Goal: Information Seeking & Learning: Check status

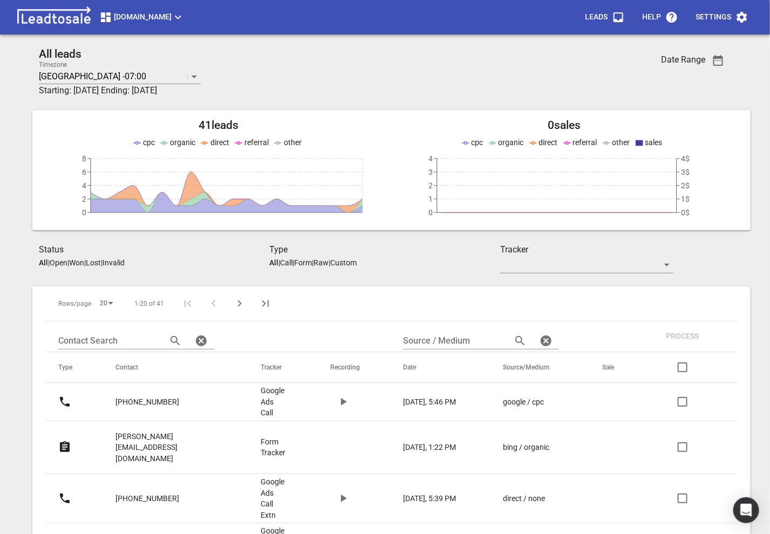
click at [125, 15] on span "[DOMAIN_NAME]" at bounding box center [141, 17] width 85 height 13
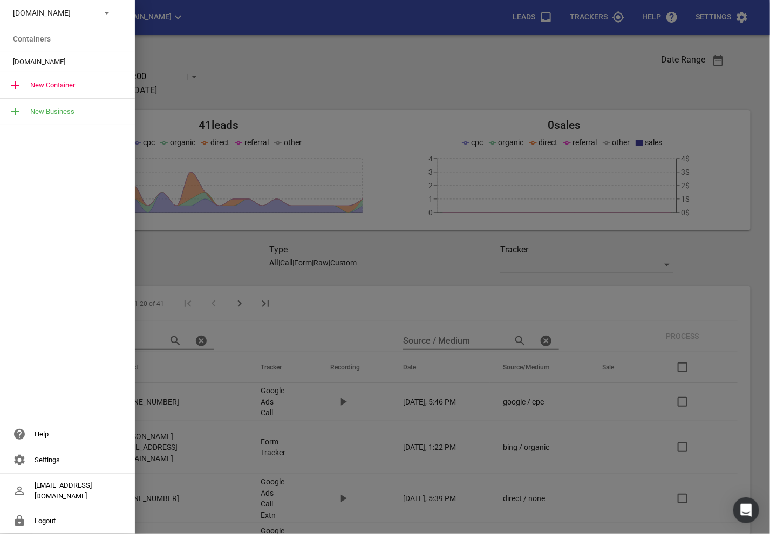
click at [62, 4] on div "Modernroofing.co.nz" at bounding box center [67, 13] width 135 height 26
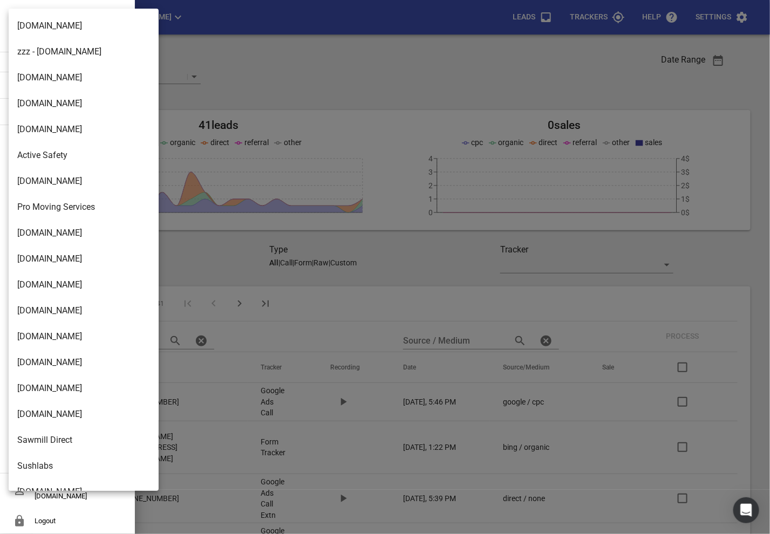
scroll to position [1752, 0]
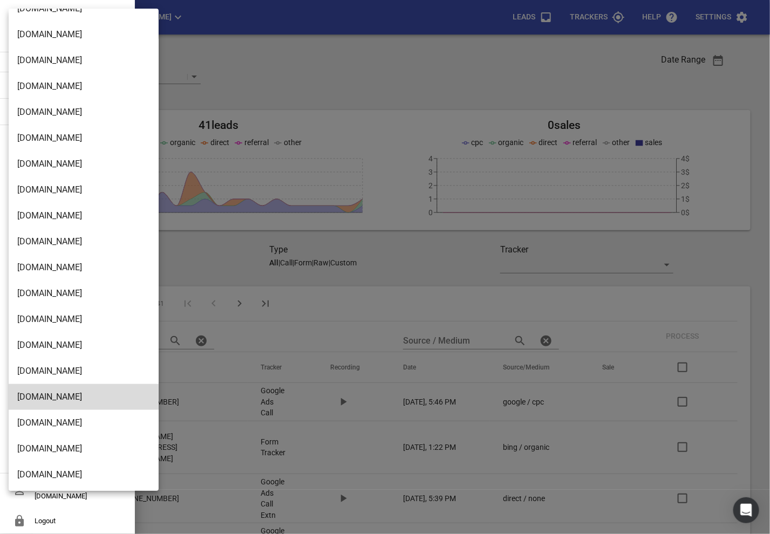
click at [54, 483] on li "[DOMAIN_NAME]" at bounding box center [84, 475] width 150 height 26
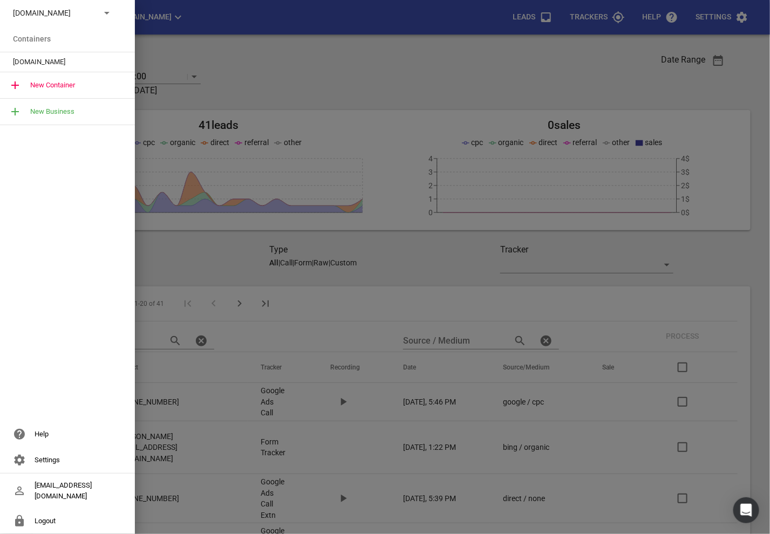
click at [54, 59] on span "[DOMAIN_NAME]" at bounding box center [63, 62] width 100 height 11
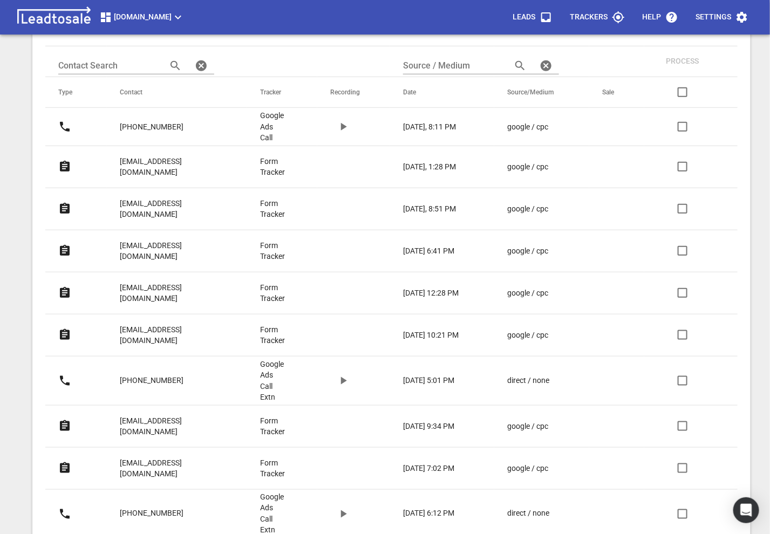
scroll to position [270, 0]
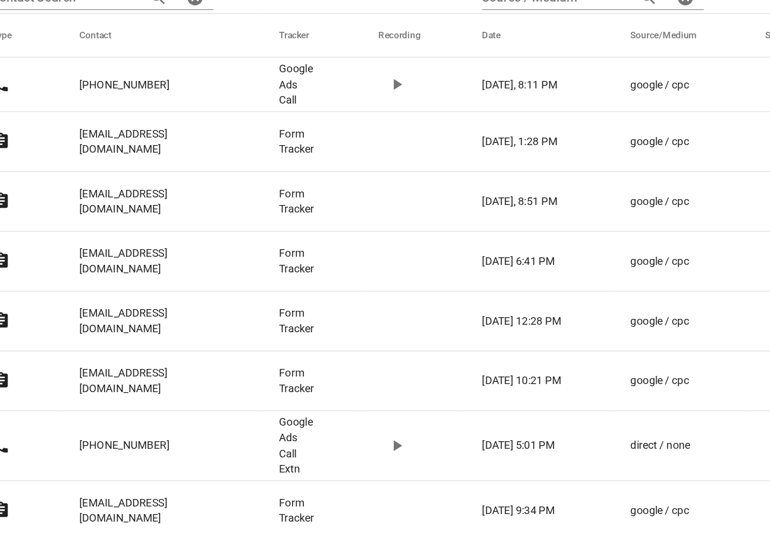
click at [122, 161] on p "nickystanley4@hotmail.com" at bounding box center [168, 172] width 97 height 22
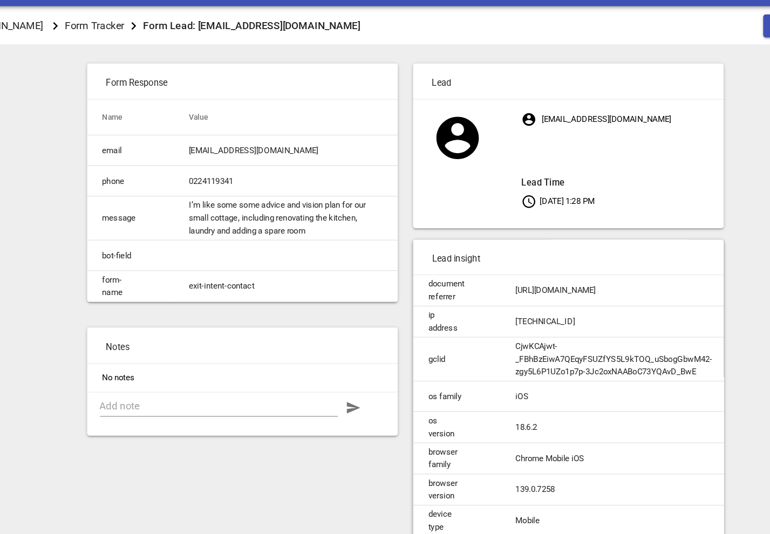
click at [506, 194] on p "nickystanley4@hotmail.com Lead Time Sep 6, 2025 1:28 PM" at bounding box center [568, 165] width 171 height 88
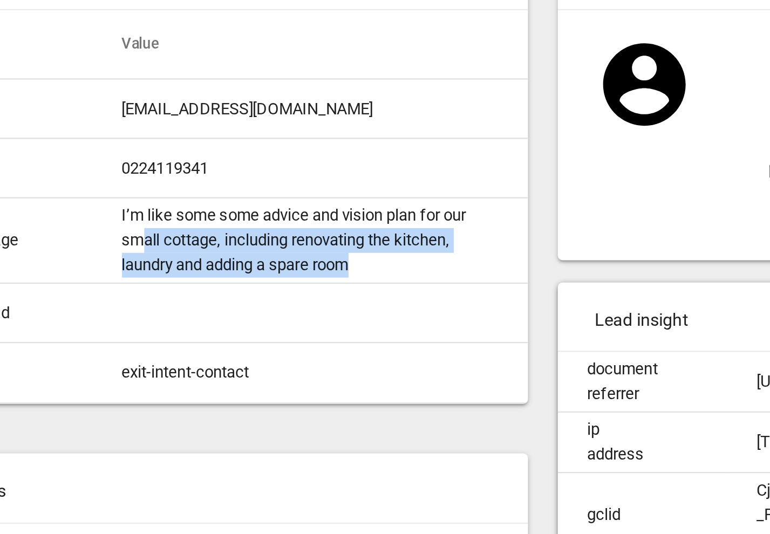
drag, startPoint x: 209, startPoint y: 217, endPoint x: 321, endPoint y: 221, distance: 112.3
click at [321, 221] on td "I’m like some some advice and vision plan for our small cottage, including reno…" at bounding box center [284, 214] width 190 height 37
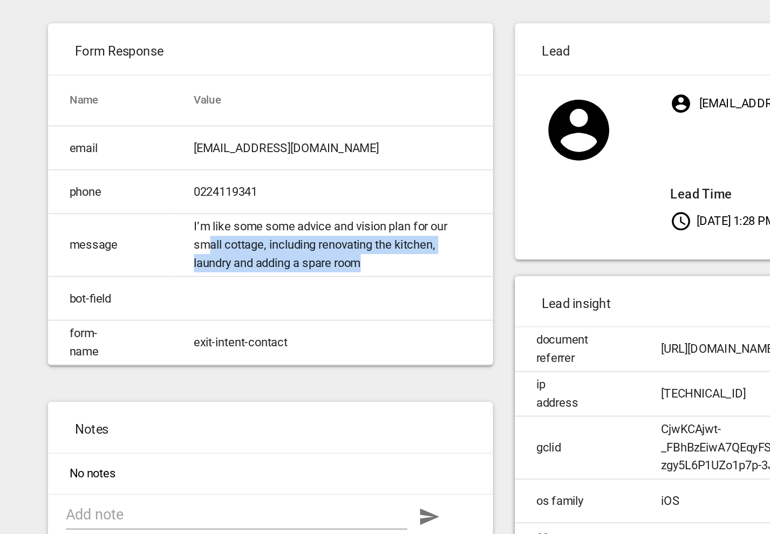
click at [321, 222] on td "I’m like some some advice and vision plan for our small cottage, including reno…" at bounding box center [284, 214] width 190 height 37
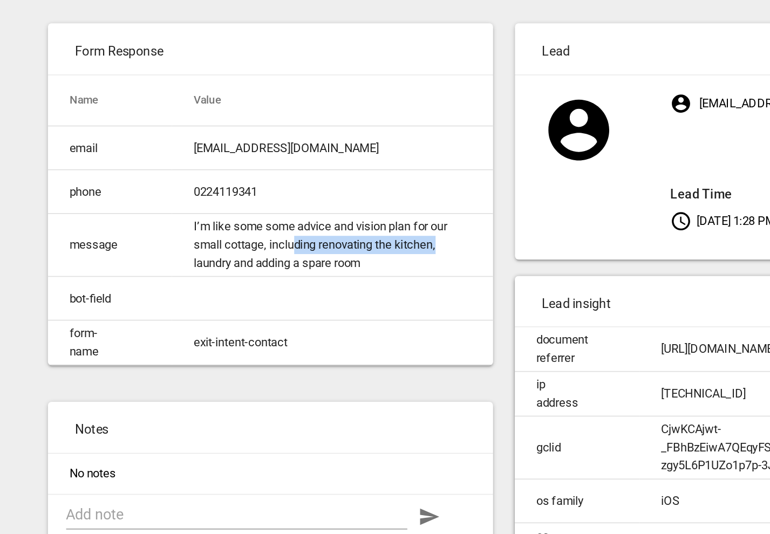
drag, startPoint x: 263, startPoint y: 215, endPoint x: 358, endPoint y: 216, distance: 94.9
click at [358, 216] on td "I’m like some some advice and vision plan for our small cottage, including reno…" at bounding box center [284, 214] width 190 height 37
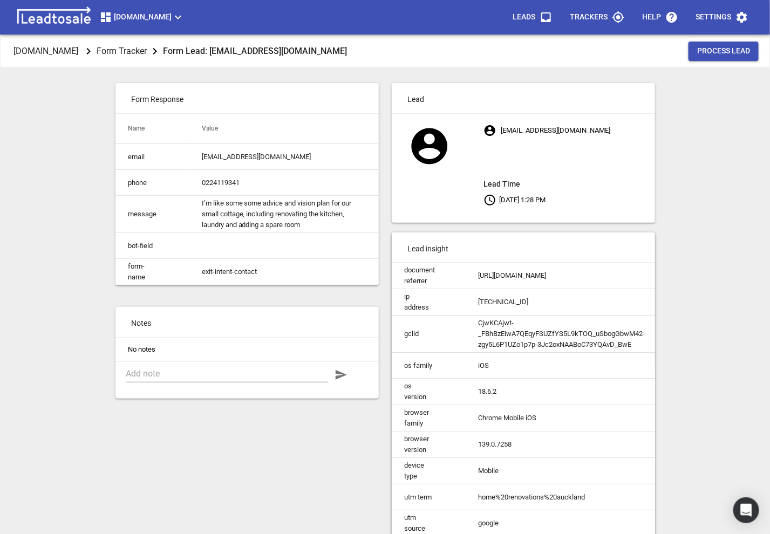
click at [129, 47] on p "Form Tracker" at bounding box center [122, 51] width 50 height 12
click at [78, 52] on p "[DOMAIN_NAME]" at bounding box center [45, 51] width 65 height 12
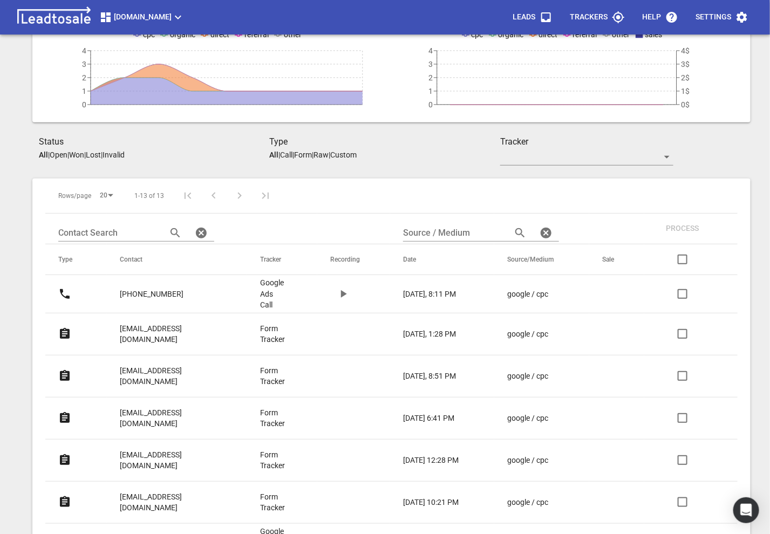
scroll to position [114, 0]
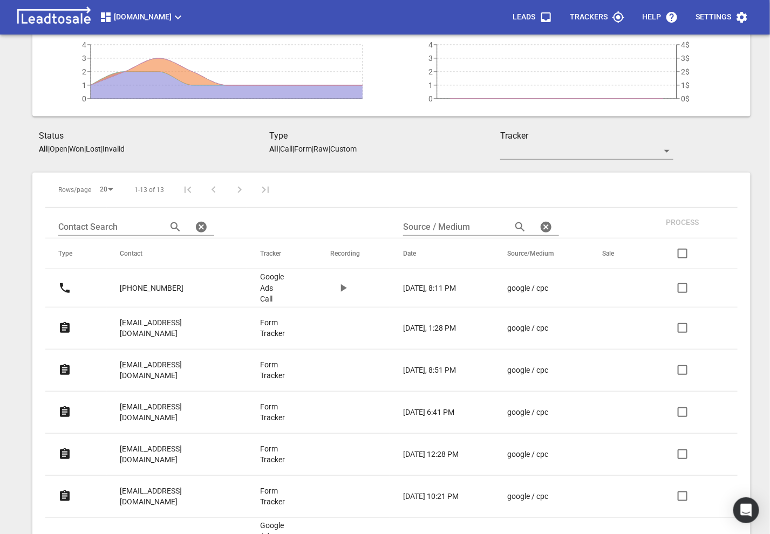
click at [143, 359] on p "kaybroad27@gmail.com" at bounding box center [168, 370] width 97 height 22
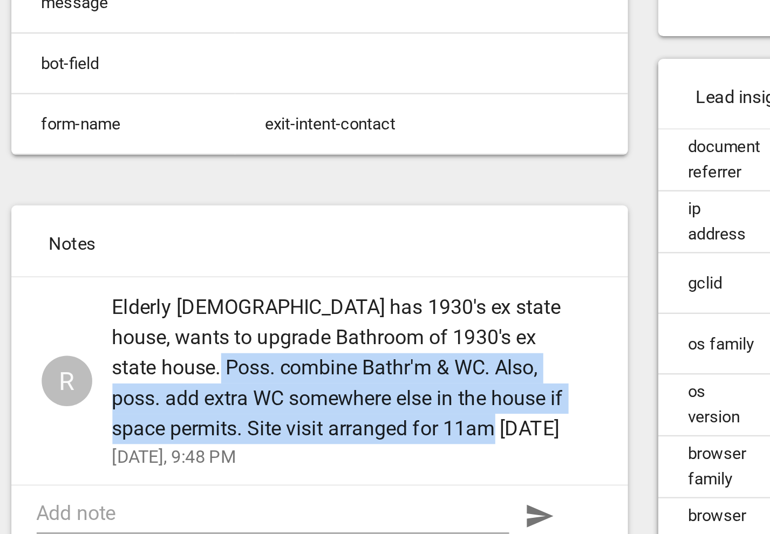
drag, startPoint x: 193, startPoint y: 361, endPoint x: 301, endPoint y: 392, distance: 112.8
click at [301, 392] on span "Elderly lady has 1930's ex state house, wants to upgrade Bathroom of 1930's ex …" at bounding box center [258, 364] width 198 height 65
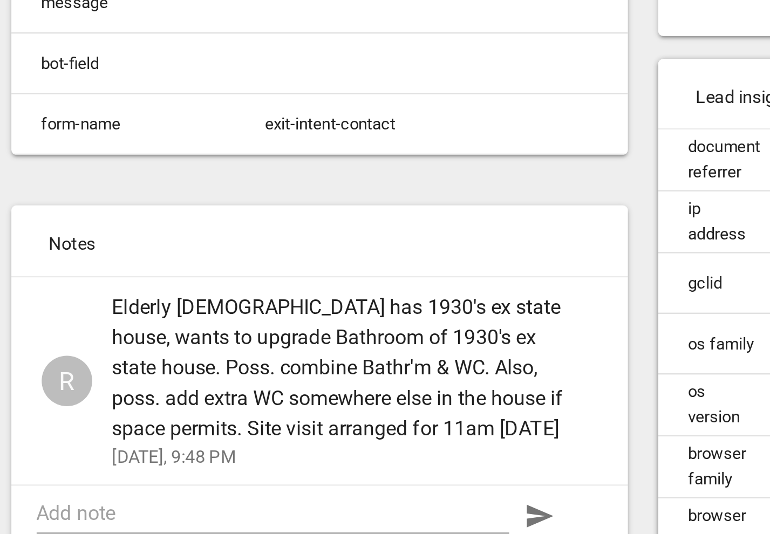
click at [301, 392] on span "Elderly lady has 1930's ex state house, wants to upgrade Bathroom of 1930's ex …" at bounding box center [258, 364] width 198 height 65
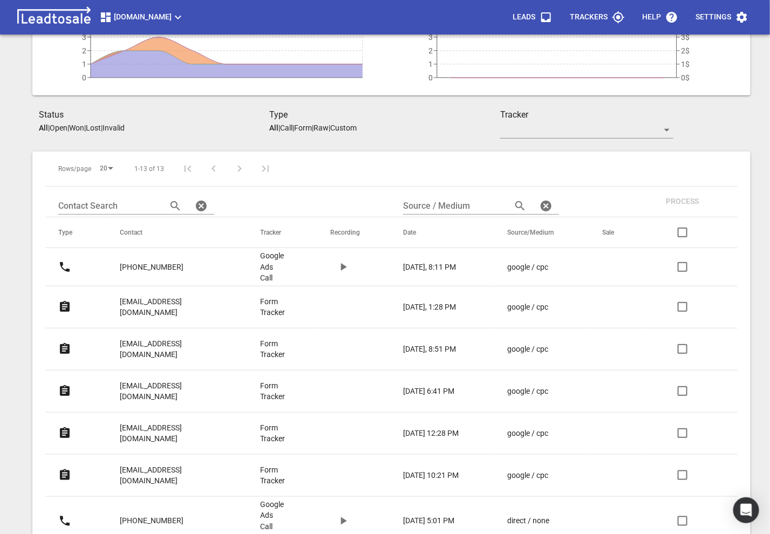
scroll to position [138, 0]
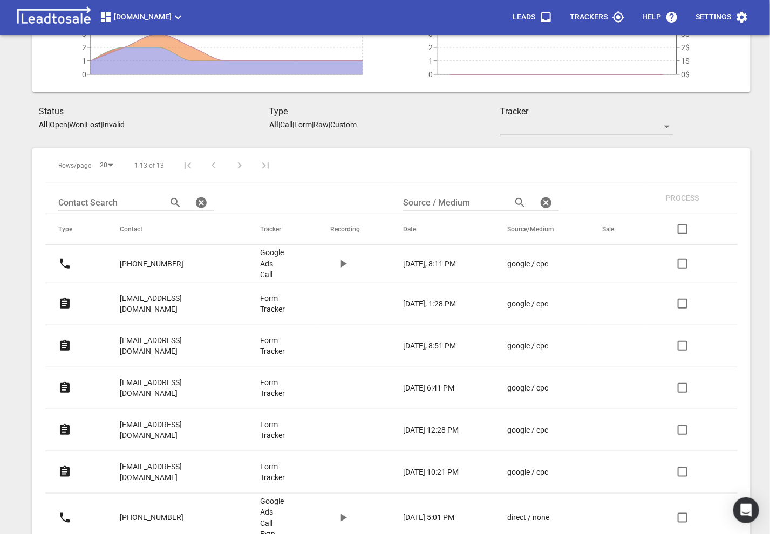
click at [161, 369] on link "[EMAIL_ADDRESS][DOMAIN_NAME]" at bounding box center [168, 387] width 97 height 37
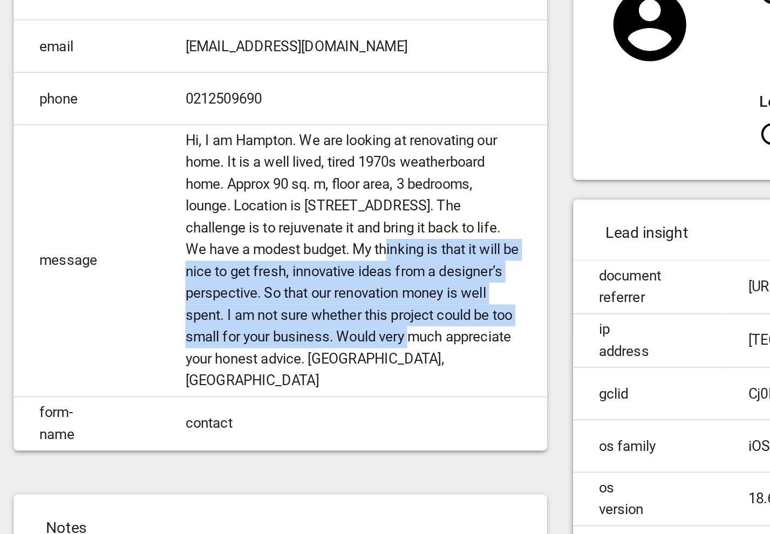
drag, startPoint x: 286, startPoint y: 256, endPoint x: 318, endPoint y: 305, distance: 58.3
click at [318, 305] on td "Hi, I am Hampton. We are looking at renovating our home. It is a well lived, ti…" at bounding box center [282, 263] width 191 height 134
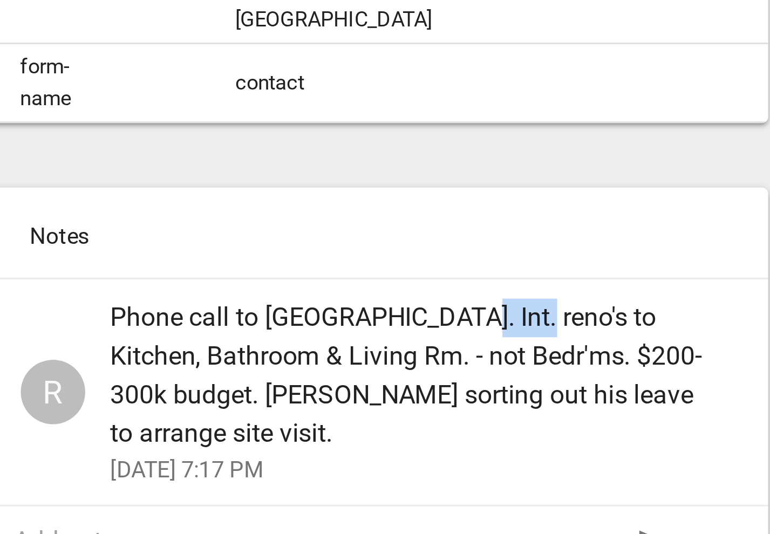
drag, startPoint x: 272, startPoint y: 421, endPoint x: 294, endPoint y: 421, distance: 22.1
click at [294, 421] on span "Phone call to [GEOGRAPHIC_DATA]. Int. reno's to Kitchen, Bathroom & Living Rm. …" at bounding box center [258, 441] width 198 height 52
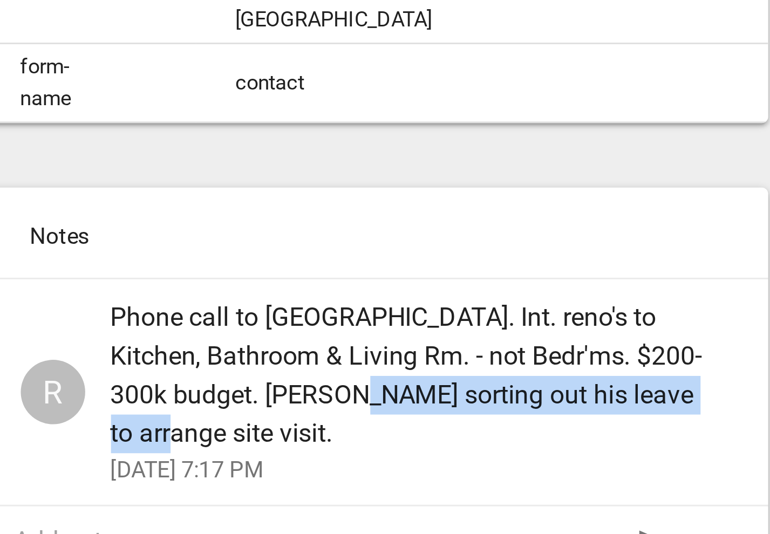
drag, startPoint x: 262, startPoint y: 448, endPoint x: 245, endPoint y: 458, distance: 20.4
click at [245, 458] on span "Phone call to [GEOGRAPHIC_DATA]. Int. reno's to Kitchen, Bathroom & Living Rm. …" at bounding box center [258, 441] width 198 height 52
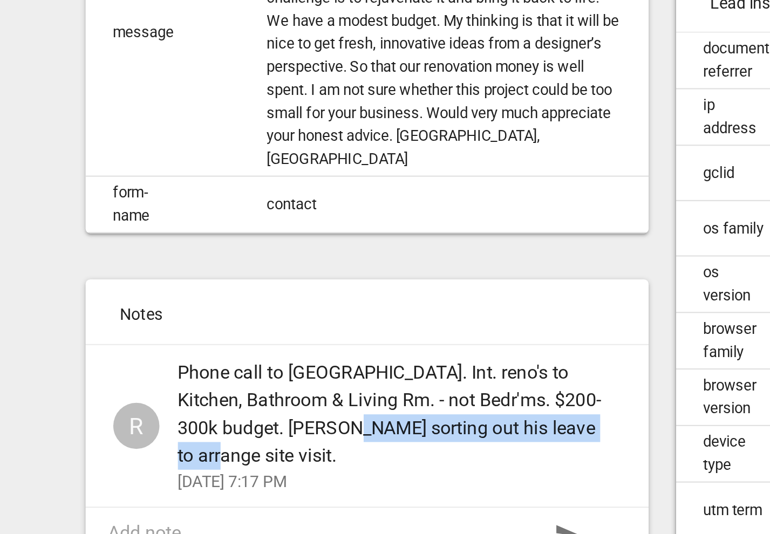
scroll to position [46, 0]
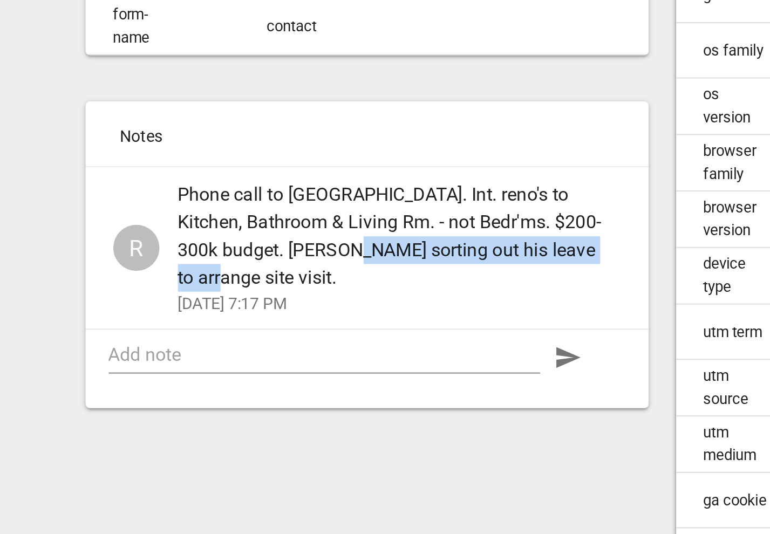
click at [281, 398] on span "Phone call to [GEOGRAPHIC_DATA]. Int. reno's to Kitchen, Bathroom & Living Rm. …" at bounding box center [258, 395] width 198 height 52
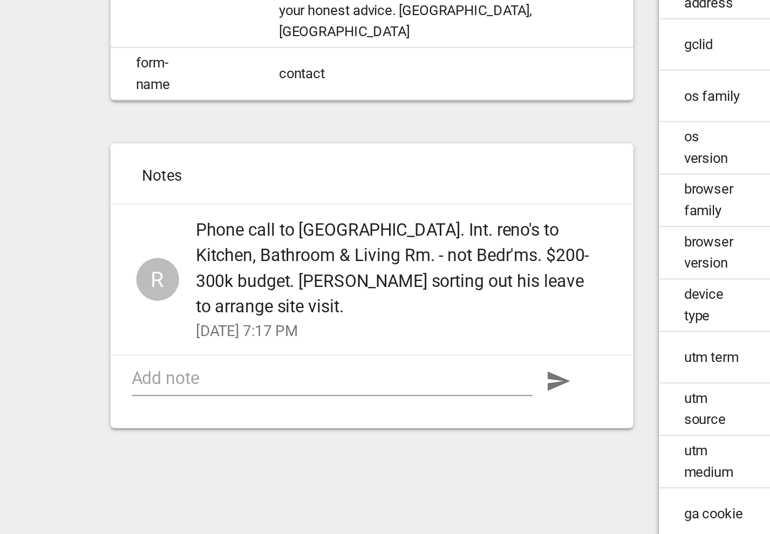
scroll to position [40, 0]
